Goal: Information Seeking & Learning: Learn about a topic

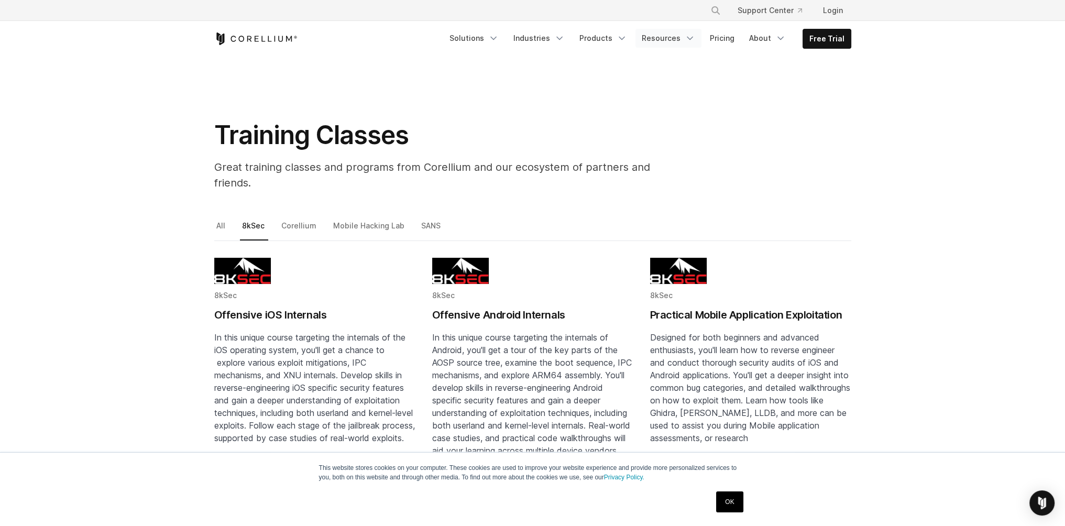
click at [681, 40] on link "Resources" at bounding box center [668, 38] width 66 height 19
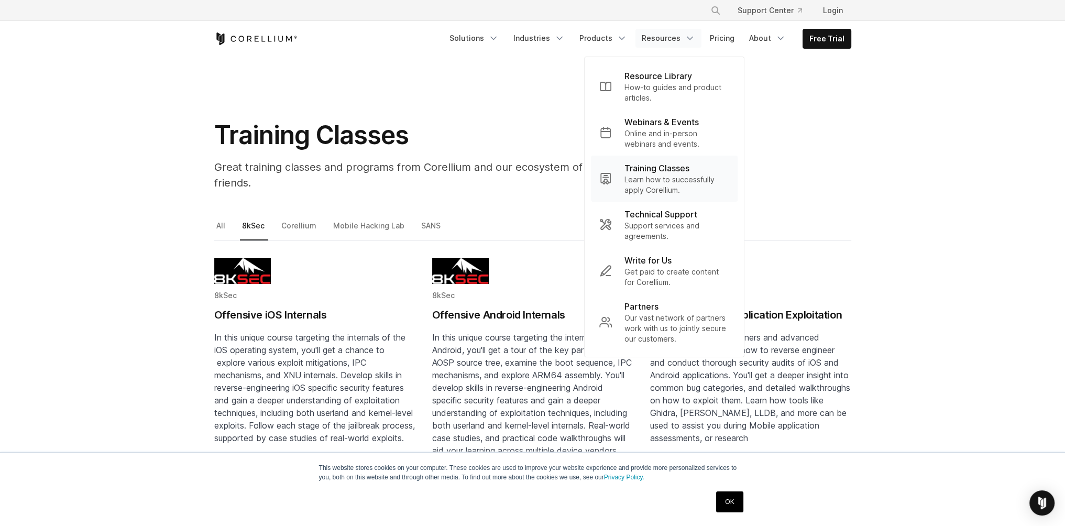
click at [660, 182] on p "Learn how to successfully apply Corellium." at bounding box center [676, 184] width 105 height 21
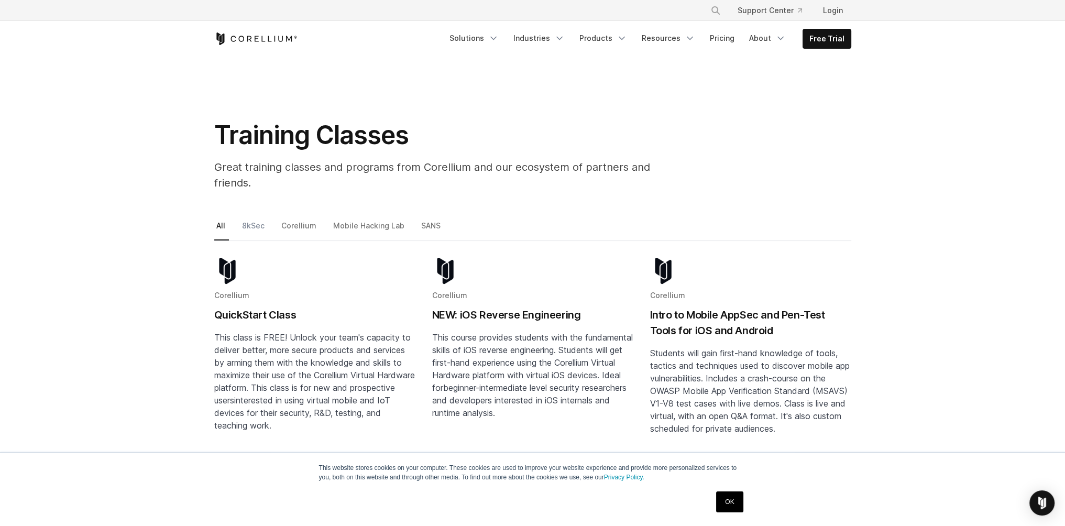
click at [254, 219] on link "8kSec" at bounding box center [254, 230] width 28 height 22
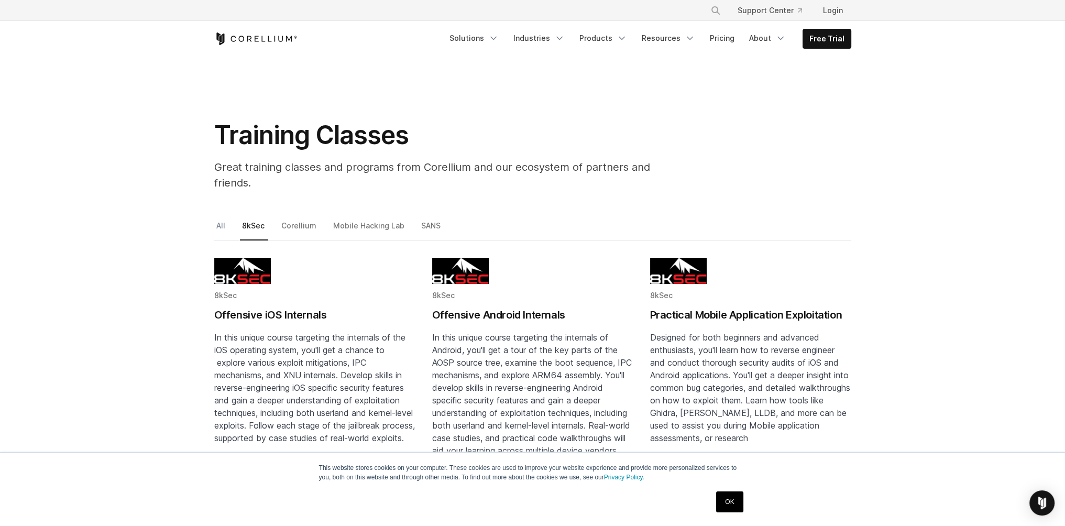
click at [222, 219] on link "All" at bounding box center [221, 230] width 15 height 22
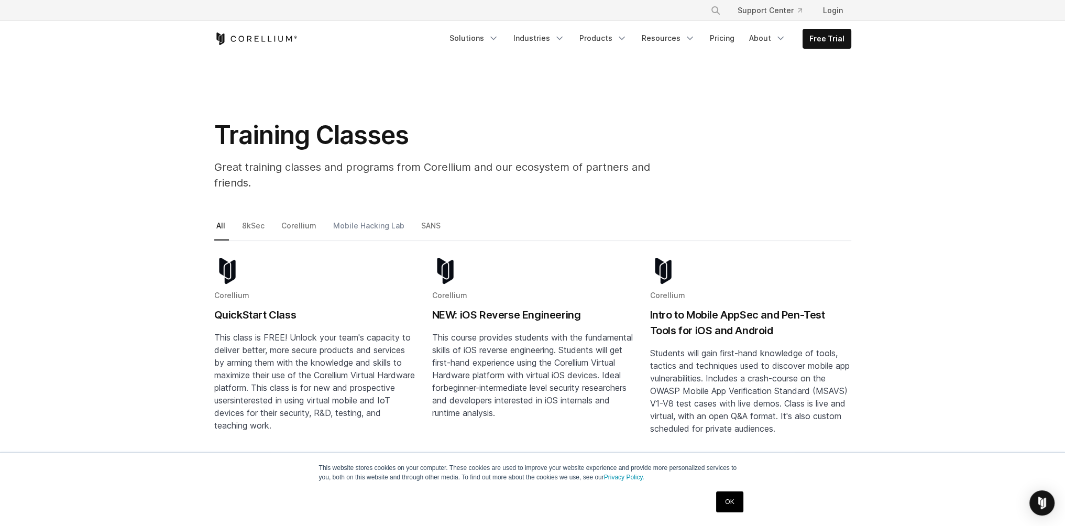
click at [362, 219] on link "Mobile Hacking Lab" at bounding box center [369, 230] width 77 height 22
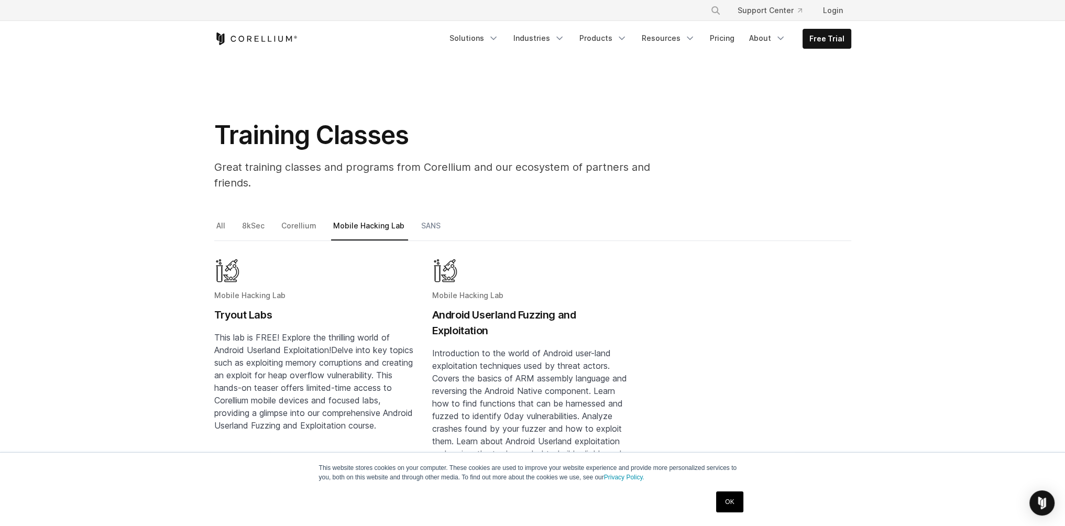
click at [421, 219] on link "SANS" at bounding box center [431, 230] width 25 height 22
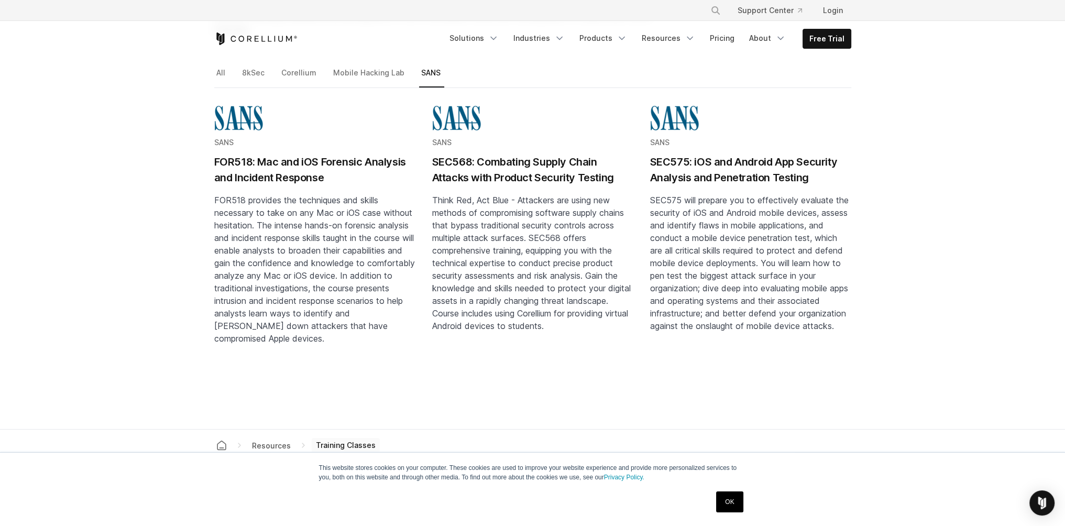
scroll to position [63, 0]
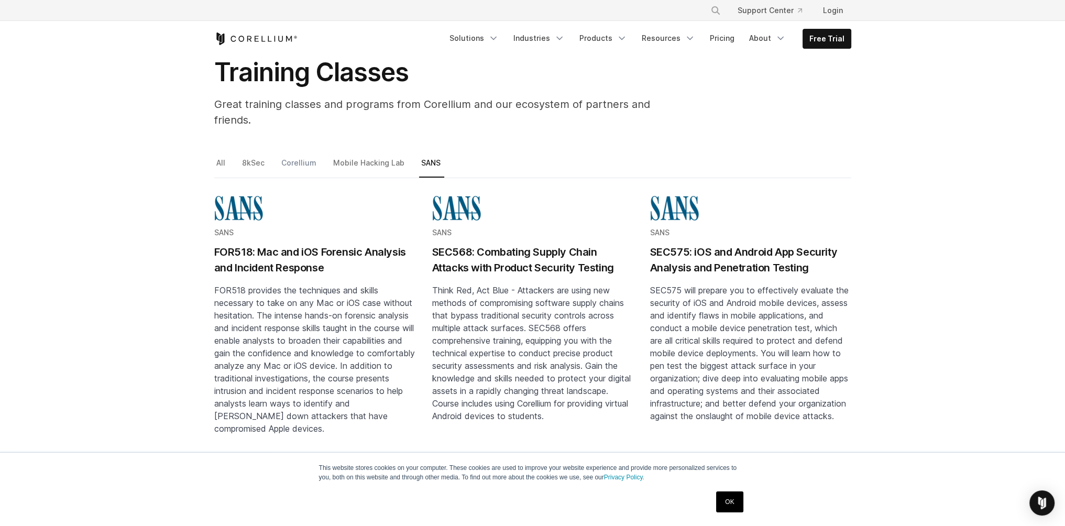
click at [289, 156] on link "Corellium" at bounding box center [299, 167] width 41 height 22
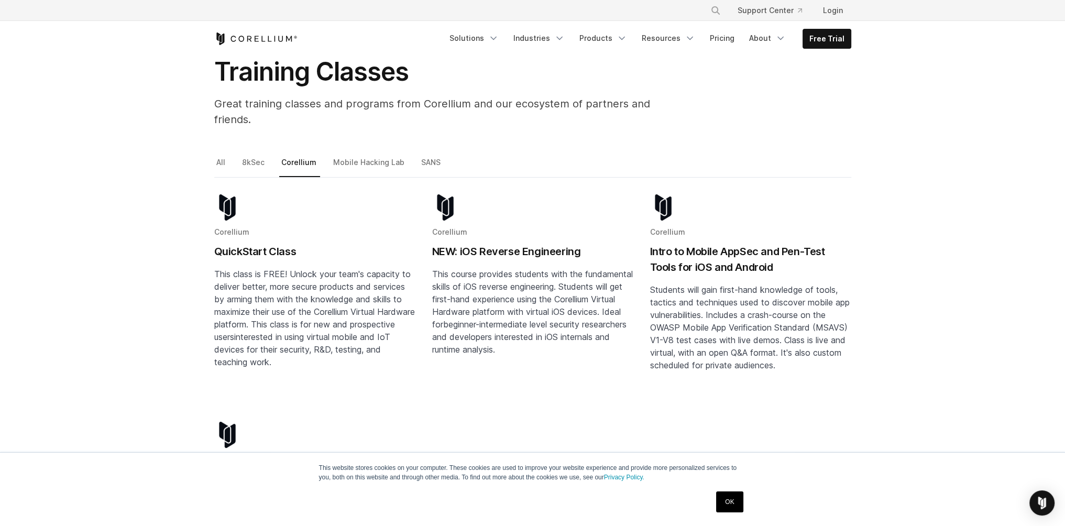
scroll to position [63, 0]
click at [494, 244] on h2 "NEW: iOS Reverse Engineering" at bounding box center [532, 252] width 201 height 16
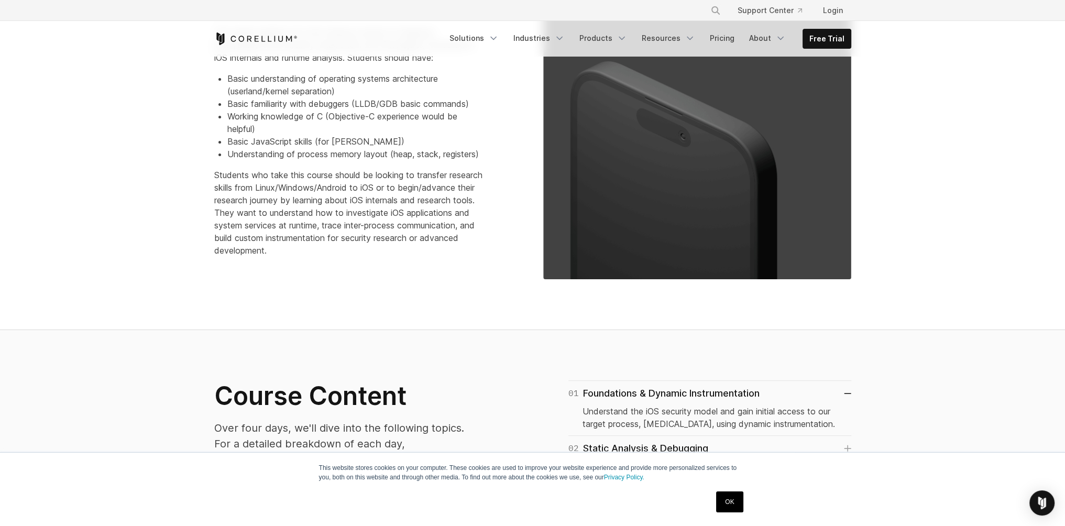
scroll to position [566, 0]
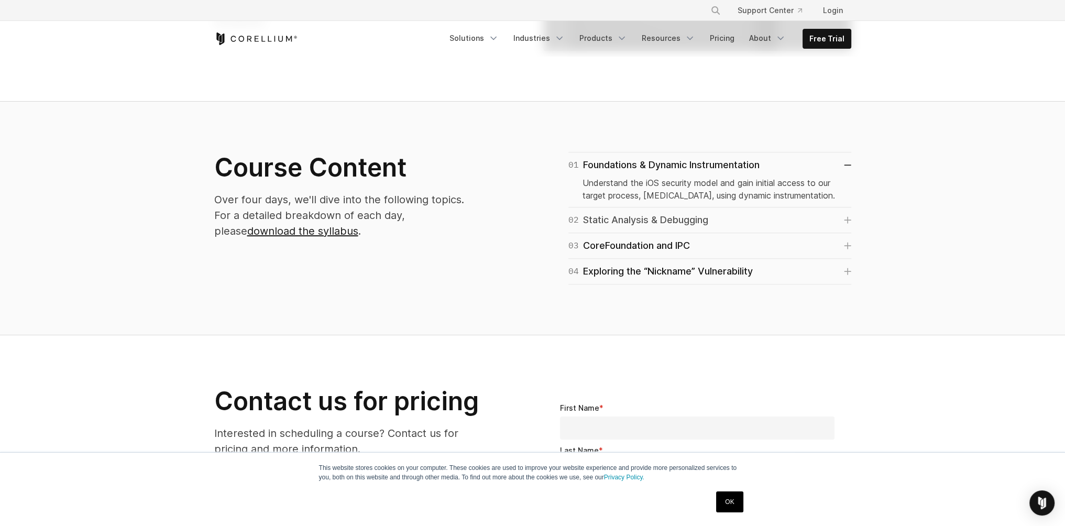
click at [701, 217] on div "02 Static Analysis & Debugging" at bounding box center [638, 220] width 140 height 15
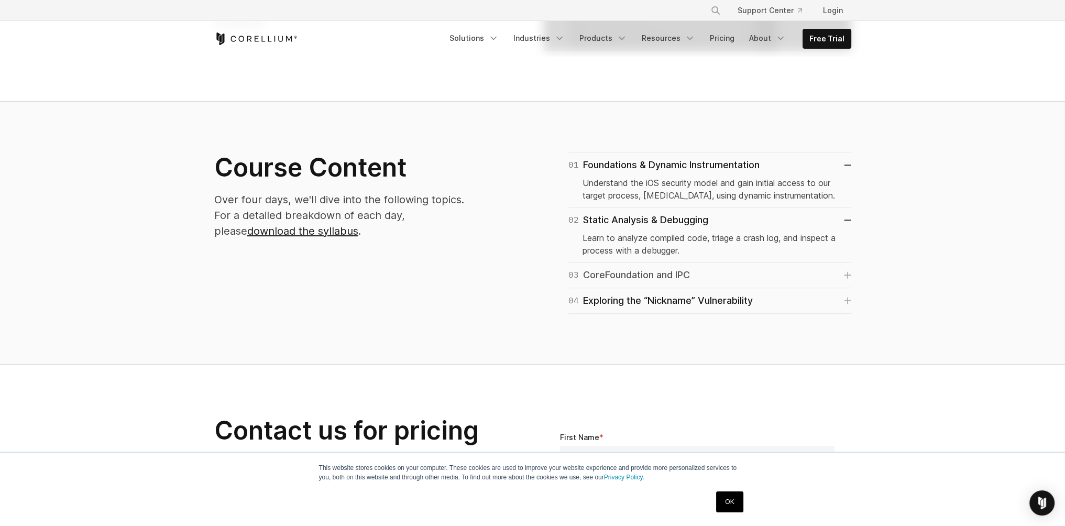
click at [664, 276] on div "03 CoreFoundation and IPC" at bounding box center [629, 275] width 122 height 15
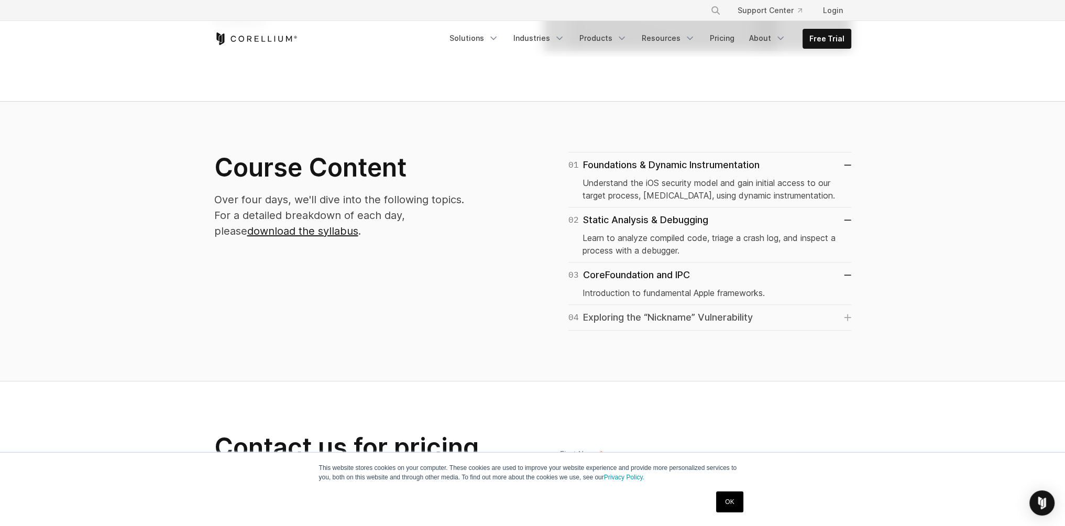
click at [659, 320] on div "04 Exploring the “Nickname” Vulnerability" at bounding box center [660, 317] width 184 height 15
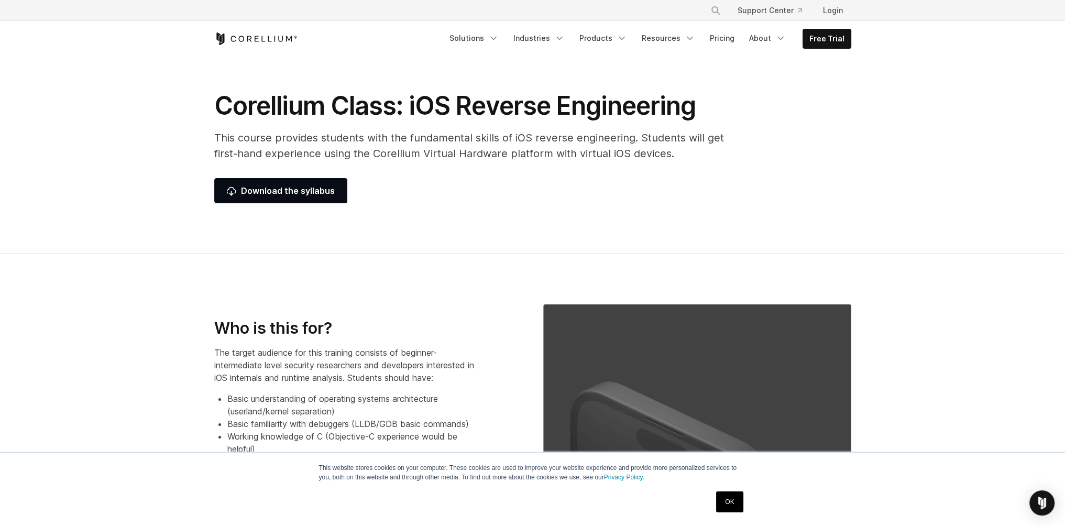
scroll to position [0, 0]
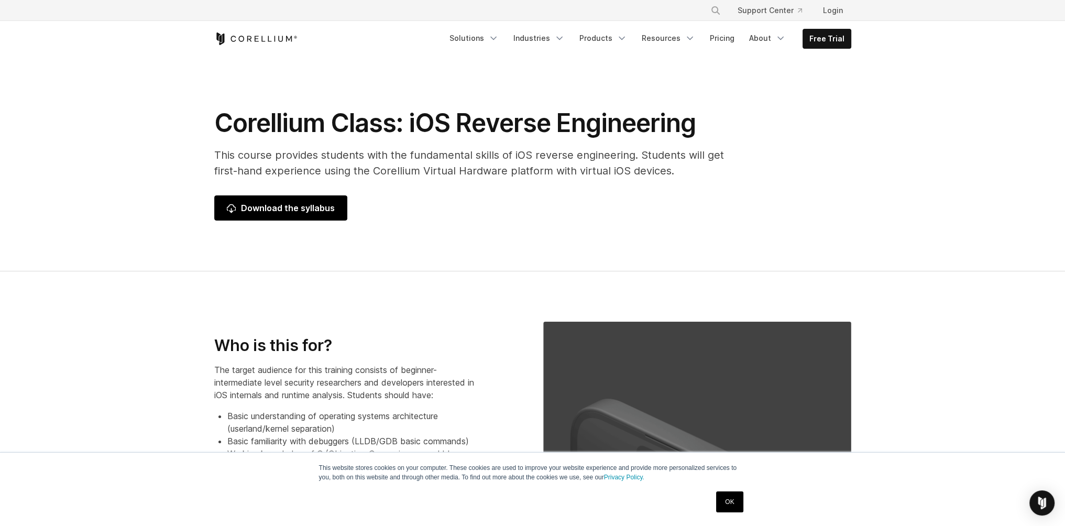
click at [289, 213] on span "Download the syllabus" at bounding box center [281, 208] width 108 height 13
